Goal: Task Accomplishment & Management: Complete application form

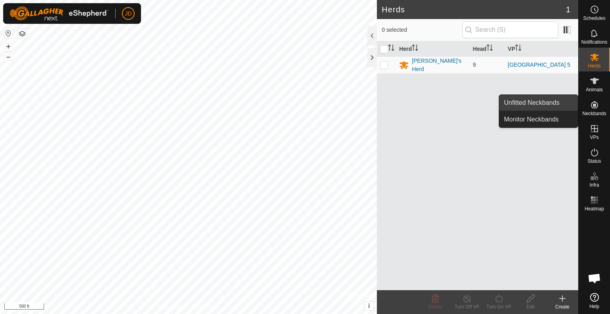
click at [514, 102] on link "Unfitted Neckbands" at bounding box center [538, 103] width 79 height 16
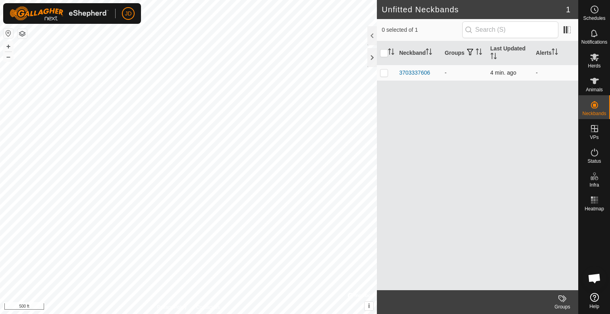
click at [387, 73] on p-checkbox at bounding box center [384, 72] width 8 height 6
checkbox input "true"
click at [414, 75] on div "3703337606" at bounding box center [414, 73] width 31 height 8
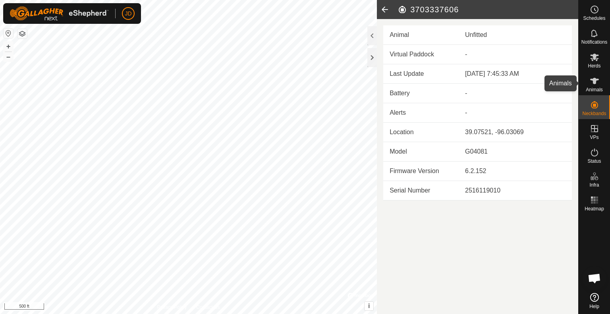
click at [590, 83] on icon at bounding box center [595, 81] width 10 height 10
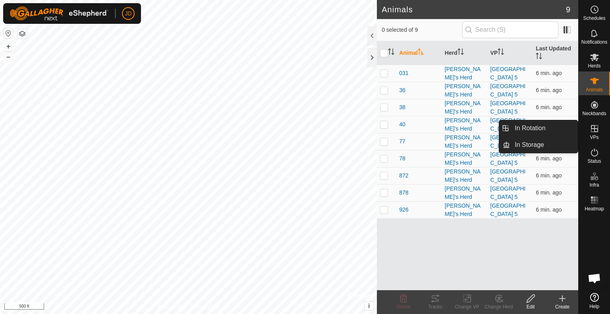
click at [592, 130] on icon at bounding box center [595, 129] width 10 height 10
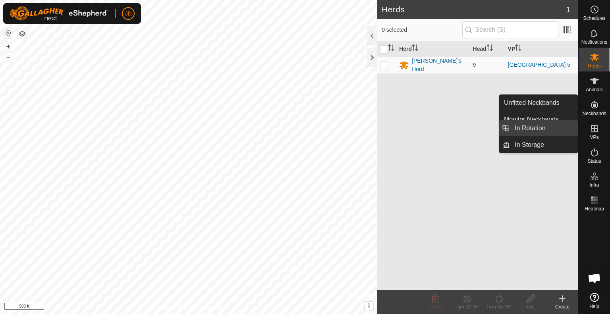
click at [530, 125] on link "In Rotation" at bounding box center [544, 128] width 68 height 16
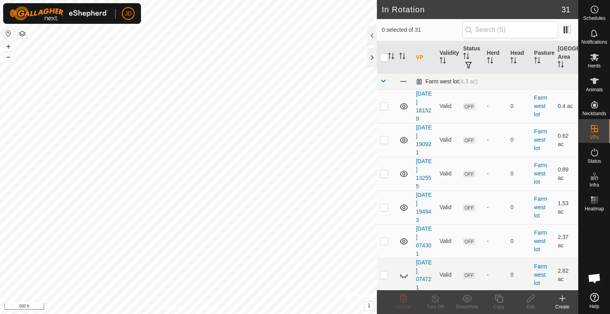
click at [380, 81] on span at bounding box center [383, 81] width 6 height 6
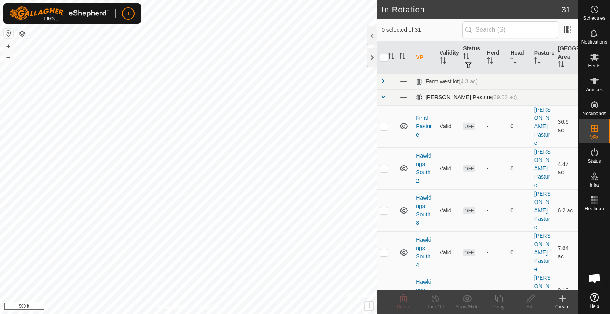
click at [383, 95] on span at bounding box center [383, 97] width 6 height 6
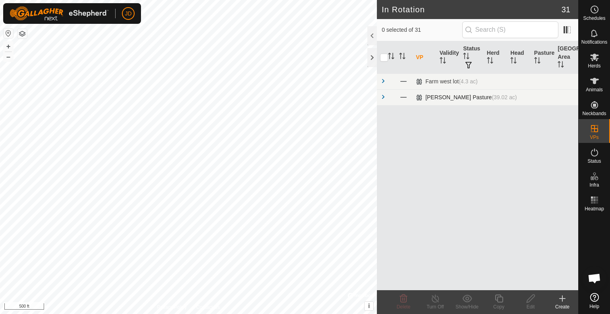
click at [383, 95] on span at bounding box center [383, 97] width 6 height 6
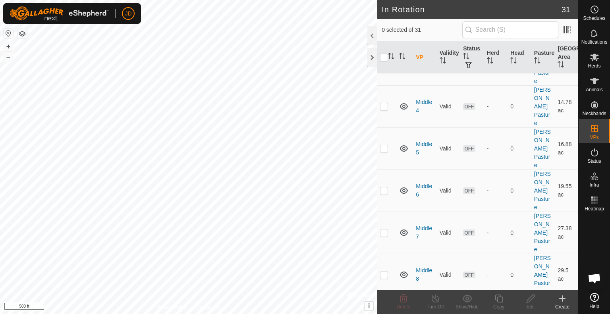
scroll to position [631, 0]
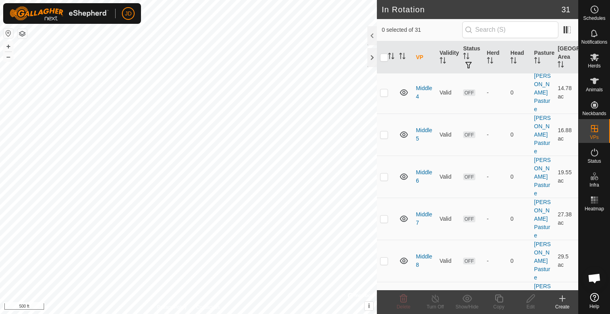
checkbox input "true"
click at [498, 301] on icon at bounding box center [499, 299] width 10 height 10
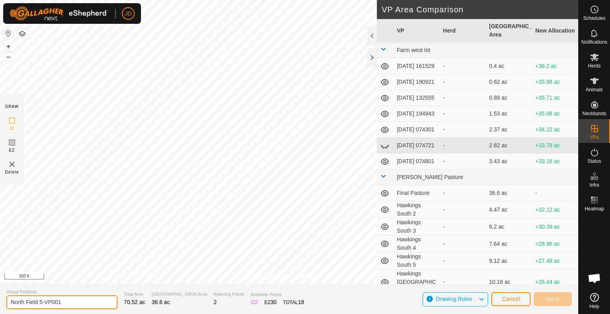
drag, startPoint x: 62, startPoint y: 301, endPoint x: 40, endPoint y: 302, distance: 21.9
click at [40, 302] on input "North Field 5-VP001" at bounding box center [61, 302] width 111 height 14
drag, startPoint x: 40, startPoint y: 302, endPoint x: 75, endPoint y: 301, distance: 35.0
click at [75, 301] on input "North Field 5-VP001" at bounding box center [61, 302] width 111 height 14
type input "North Field 6"
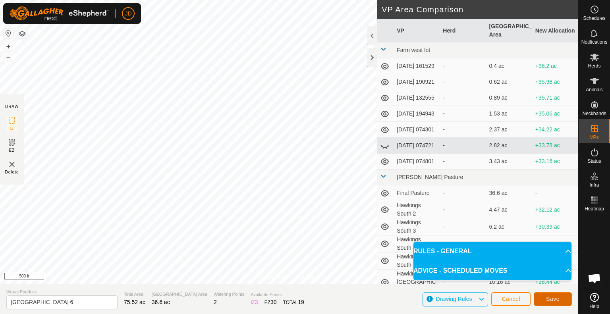
click at [554, 301] on span "Save" at bounding box center [552, 299] width 13 height 6
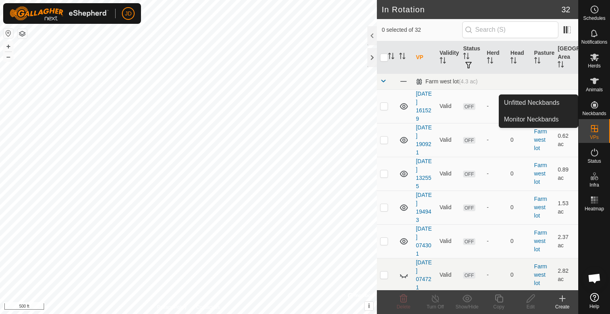
click at [599, 102] on es-neckbands-svg-icon at bounding box center [594, 104] width 14 height 13
click at [548, 116] on link "Monitor Neckbands" at bounding box center [538, 120] width 79 height 16
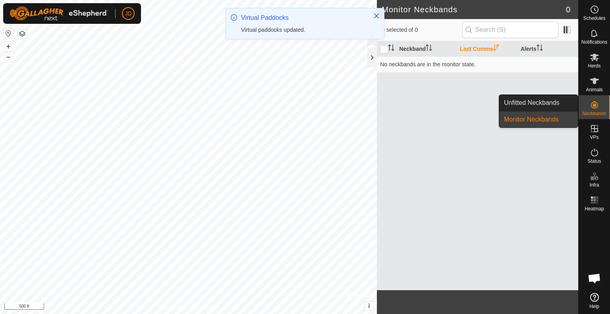
click at [596, 105] on icon at bounding box center [595, 105] width 10 height 10
click at [543, 104] on link "Unfitted Neckbands" at bounding box center [538, 103] width 79 height 16
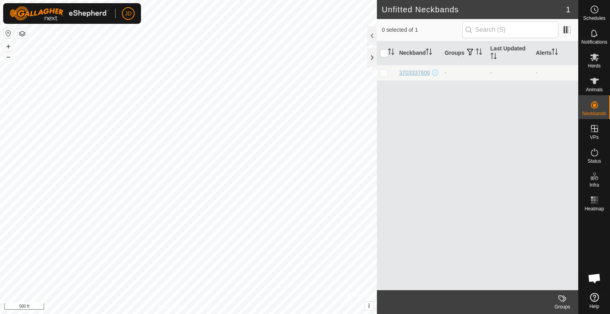
click at [405, 70] on div "3703337606" at bounding box center [414, 73] width 31 height 8
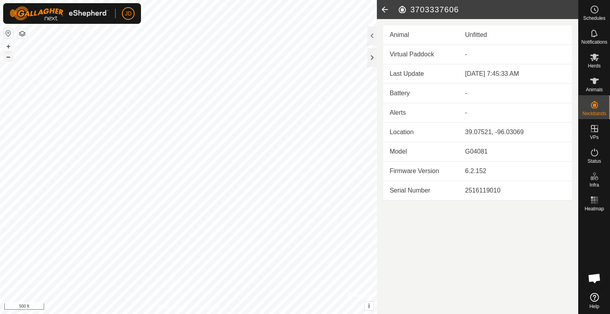
click at [6, 57] on button "–" at bounding box center [9, 57] width 10 height 10
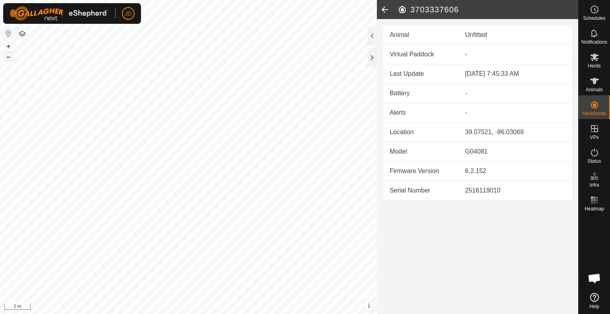
click at [6, 56] on button "–" at bounding box center [9, 57] width 10 height 10
click at [481, 34] on div "Unfitted" at bounding box center [515, 35] width 100 height 10
click at [373, 37] on div at bounding box center [372, 35] width 10 height 19
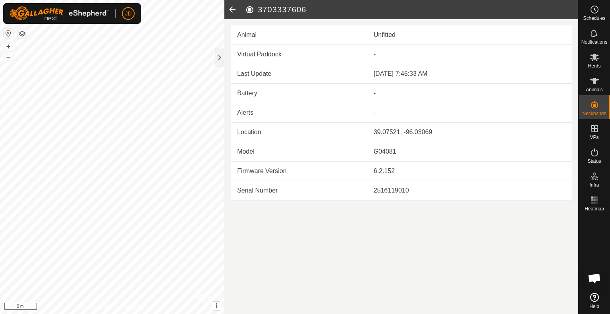
click at [235, 9] on icon at bounding box center [232, 9] width 16 height 19
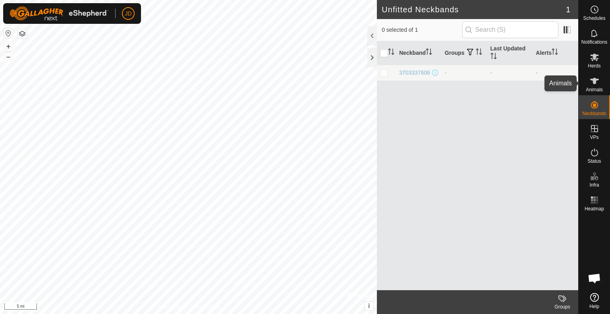
click at [597, 81] on icon at bounding box center [595, 81] width 10 height 10
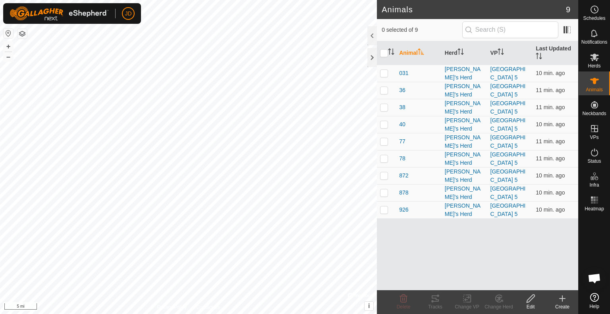
click at [564, 303] on icon at bounding box center [562, 299] width 10 height 10
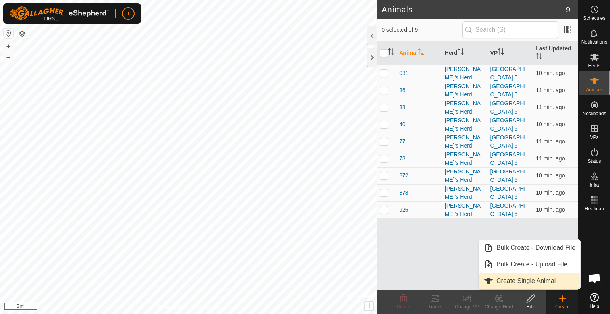
click at [516, 283] on link "Create Single Animal" at bounding box center [529, 281] width 101 height 16
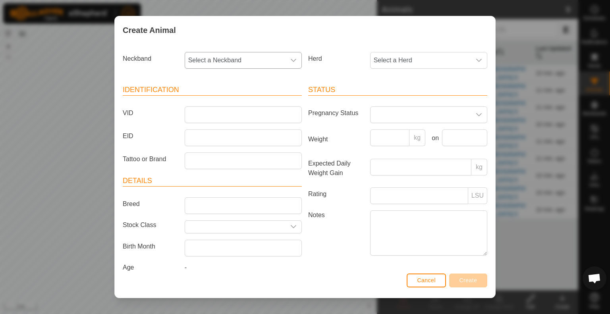
click at [243, 62] on span "Select a Neckband" at bounding box center [235, 60] width 100 height 16
click at [215, 116] on li "3703337606" at bounding box center [242, 118] width 114 height 16
click at [404, 60] on span "Select a Herd" at bounding box center [420, 60] width 100 height 16
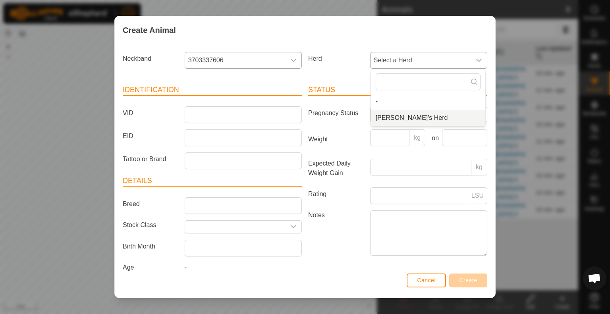
click at [397, 117] on span "[PERSON_NAME]'s Herd" at bounding box center [412, 118] width 72 height 10
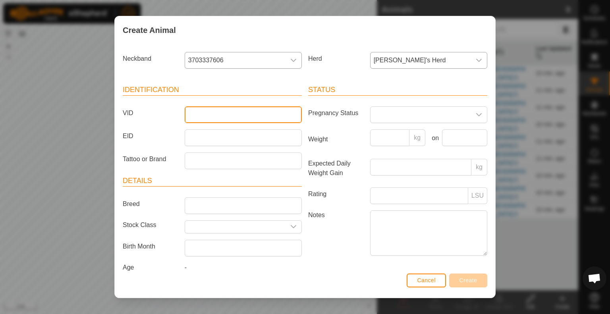
click at [185, 117] on input "VID" at bounding box center [243, 114] width 117 height 17
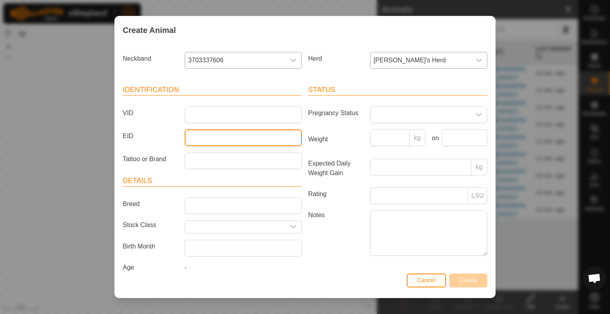
click at [205, 139] on input "EID" at bounding box center [243, 137] width 117 height 17
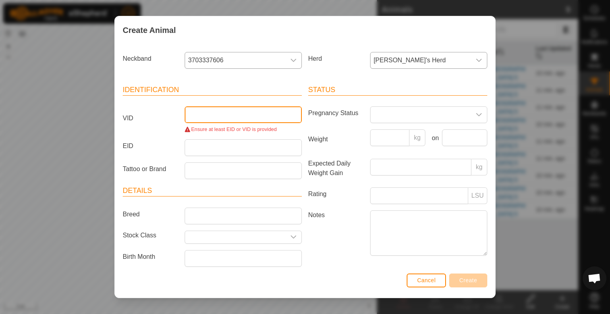
click at [194, 116] on input "VID" at bounding box center [243, 114] width 117 height 17
click at [422, 282] on span "Cancel" at bounding box center [426, 280] width 19 height 6
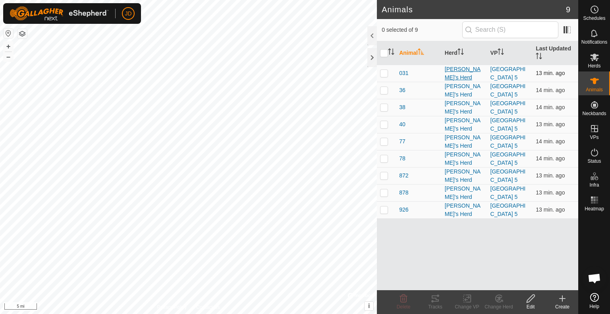
click at [457, 71] on div "[PERSON_NAME]'s Herd" at bounding box center [464, 73] width 39 height 17
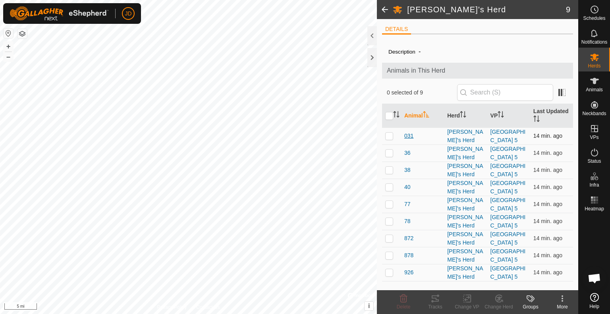
click at [408, 132] on span "031" at bounding box center [408, 136] width 9 height 8
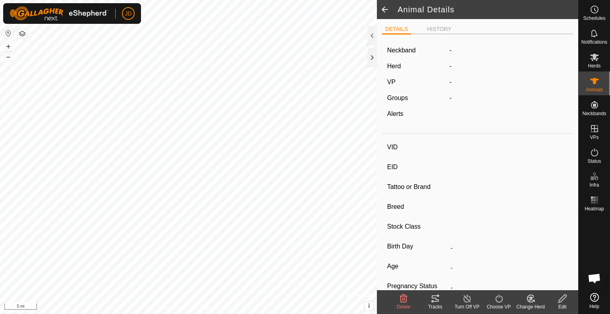
type input "031"
type input "-"
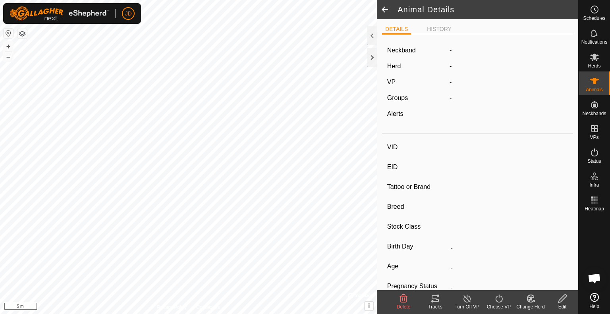
type input "0 kg"
type input "-"
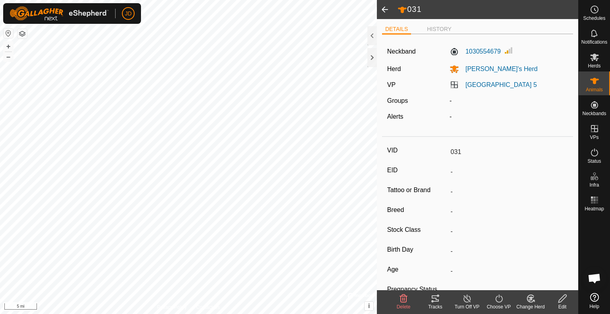
click at [383, 7] on span at bounding box center [385, 9] width 16 height 19
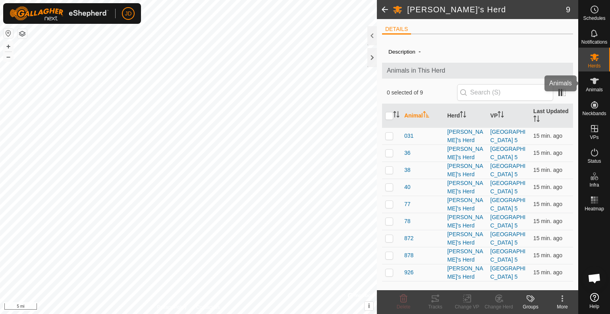
click at [597, 79] on icon at bounding box center [594, 81] width 9 height 6
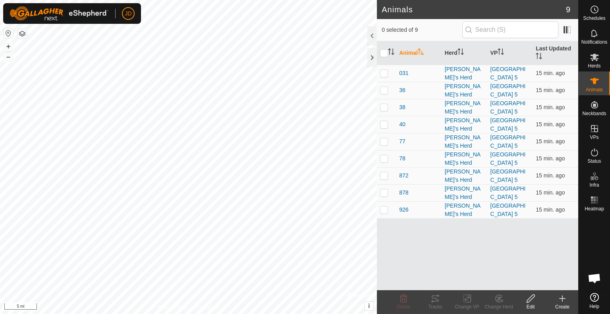
click at [563, 303] on div "Create" at bounding box center [562, 306] width 32 height 7
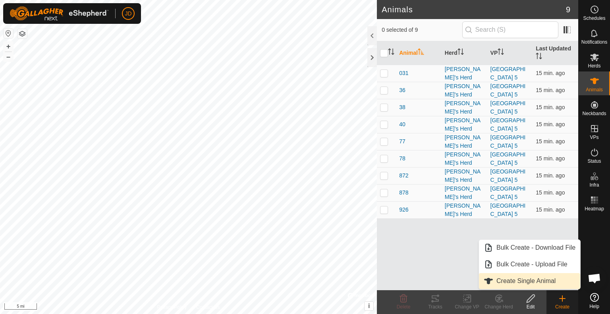
click at [529, 287] on link "Create Single Animal" at bounding box center [529, 281] width 101 height 16
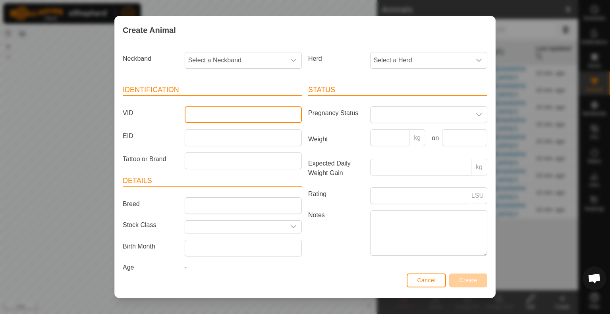
click at [189, 114] on input "VID" at bounding box center [243, 114] width 117 height 17
type input "kidscalf0906"
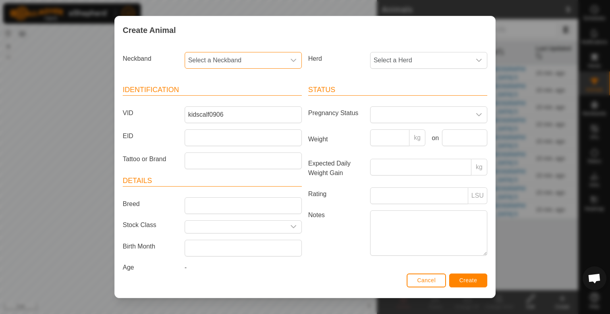
click at [214, 62] on span "Select a Neckband" at bounding box center [235, 60] width 100 height 16
click at [211, 115] on li "3703337606" at bounding box center [242, 118] width 114 height 16
click at [454, 69] on div "Herd Select a Herd" at bounding box center [397, 63] width 185 height 29
click at [446, 67] on span "Select a Herd" at bounding box center [420, 60] width 100 height 16
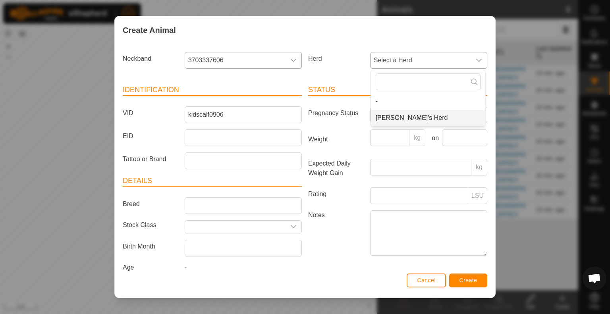
click at [403, 117] on span "[PERSON_NAME]'s Herd" at bounding box center [412, 118] width 72 height 10
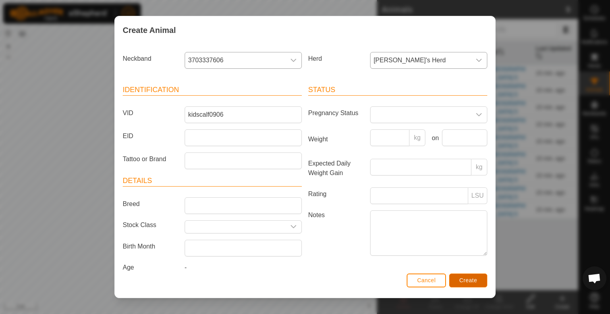
click at [469, 282] on span "Create" at bounding box center [468, 280] width 18 height 6
